Goal: Check status: Check status

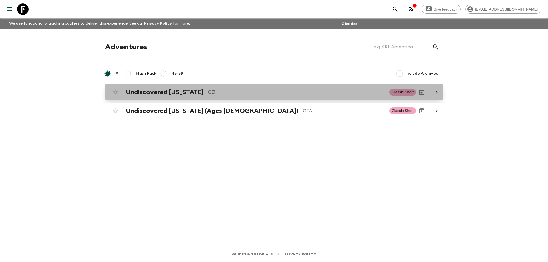
click at [208, 91] on p "GE1" at bounding box center [296, 92] width 177 height 7
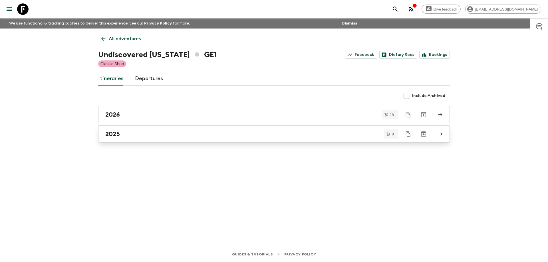
click at [134, 136] on div "2025" at bounding box center [268, 133] width 326 height 7
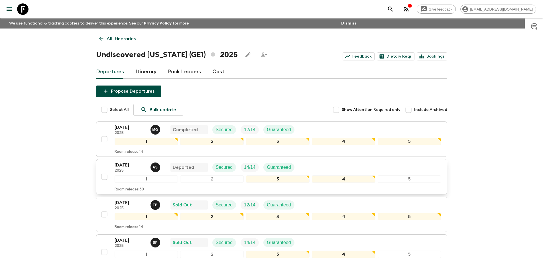
click at [175, 165] on p "Departed" at bounding box center [183, 167] width 21 height 7
click at [147, 165] on div "[DATE] 2025 A S Departed Secured 14 / 14 Guaranteed" at bounding box center [207, 167] width 185 height 11
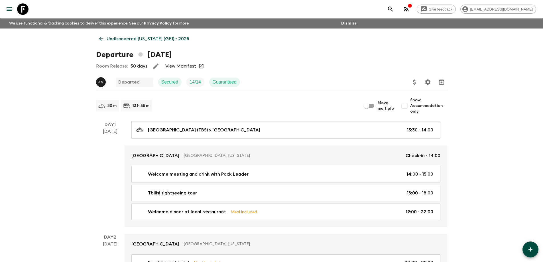
click at [184, 66] on link "View Manifest" at bounding box center [180, 66] width 31 height 6
click at [98, 38] on icon at bounding box center [101, 39] width 6 height 6
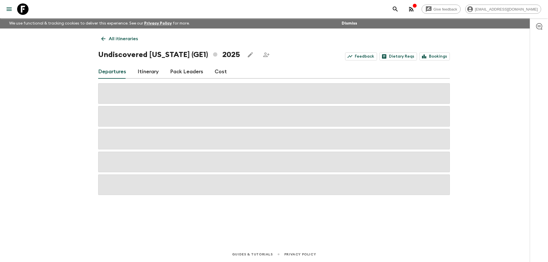
click at [100, 38] on link "All itineraries" at bounding box center [119, 38] width 43 height 11
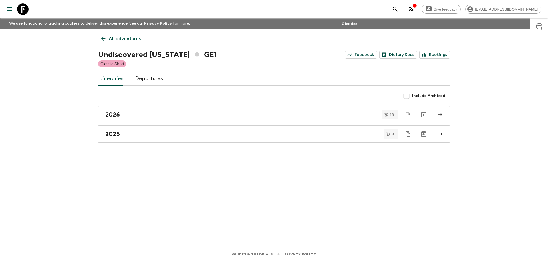
click at [170, 103] on div "All adventures Undiscovered [US_STATE] GE1 Feedback Dietary Reqs Bookings Class…" at bounding box center [273, 130] width 365 height 202
click at [104, 36] on icon at bounding box center [103, 39] width 6 height 6
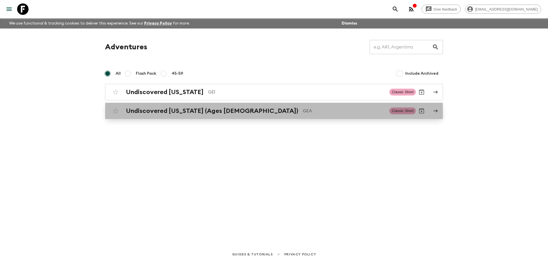
click at [158, 109] on h2 "Undiscovered [US_STATE] (Ages [DEMOGRAPHIC_DATA])" at bounding box center [212, 110] width 172 height 7
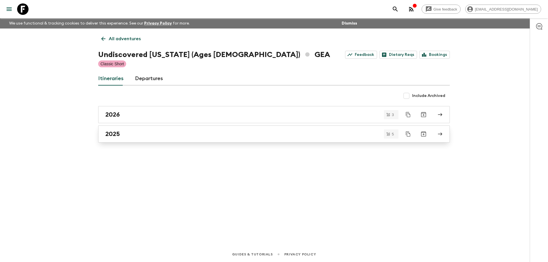
click at [134, 136] on div "2025" at bounding box center [268, 133] width 326 height 7
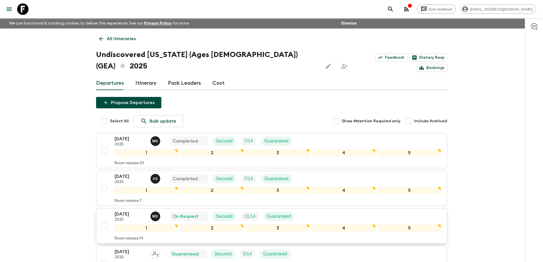
click at [123, 211] on p "[DATE]" at bounding box center [130, 214] width 31 height 7
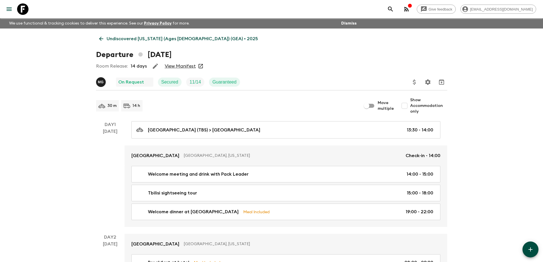
click at [184, 65] on link "View Manifest" at bounding box center [180, 66] width 31 height 6
